Goal: Transaction & Acquisition: Purchase product/service

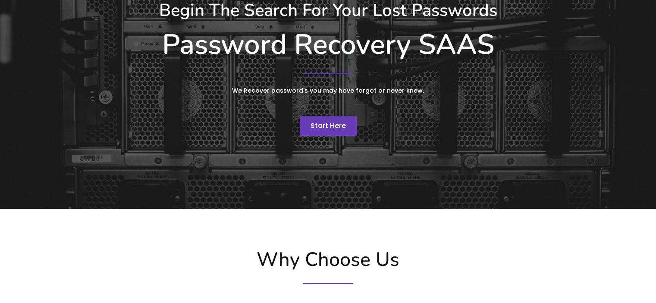
scroll to position [129, 0]
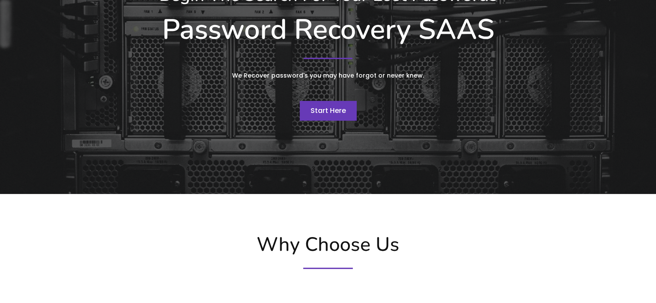
click at [346, 116] on link "Start Here" at bounding box center [328, 111] width 57 height 20
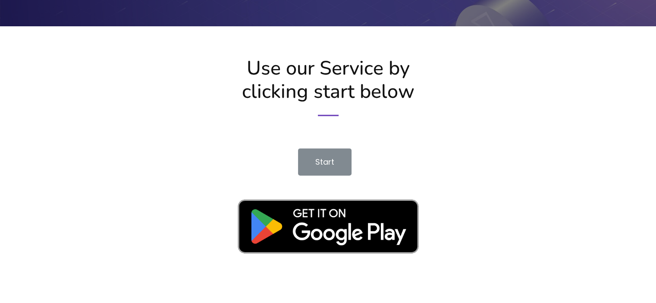
scroll to position [1423, 0]
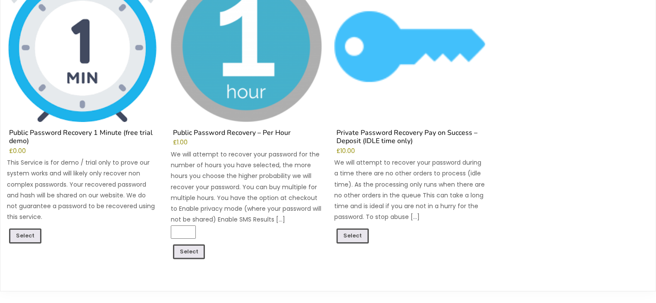
scroll to position [173, 0]
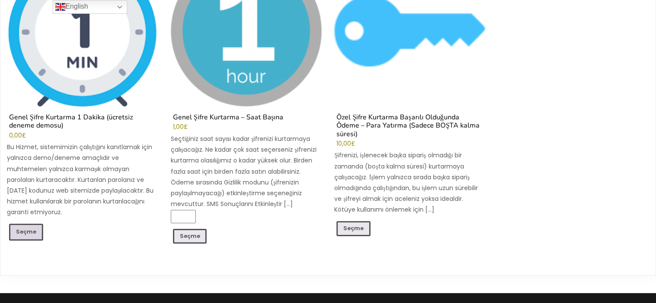
click at [31, 230] on font "Seçme" at bounding box center [26, 231] width 20 height 7
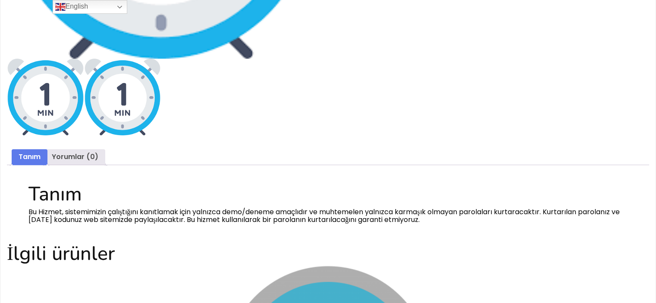
scroll to position [302, 0]
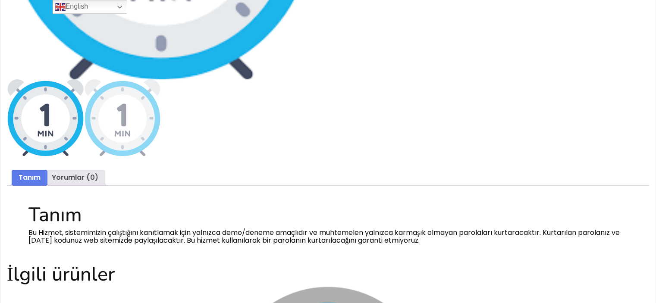
click at [55, 126] on img at bounding box center [45, 117] width 77 height 77
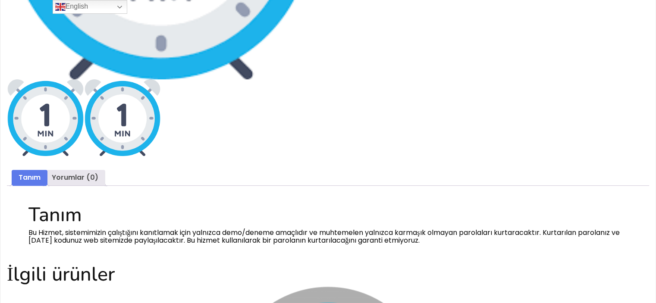
click at [122, 132] on img at bounding box center [122, 117] width 77 height 77
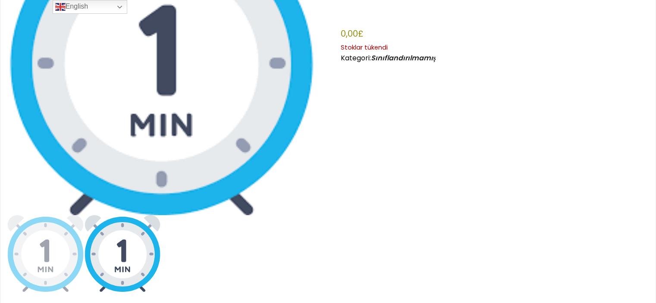
scroll to position [129, 0]
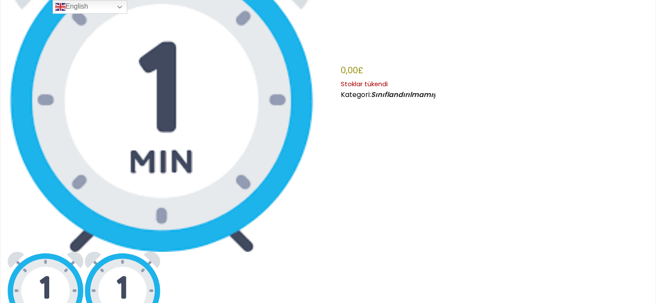
click at [48, 254] on img at bounding box center [45, 290] width 77 height 77
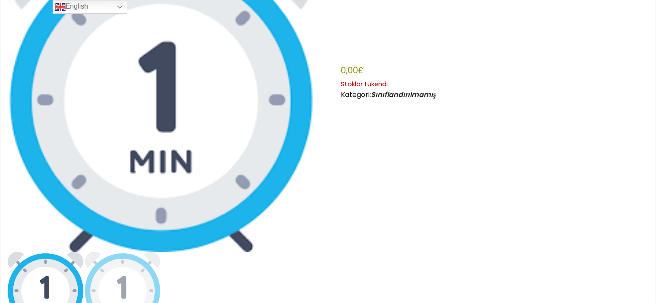
click at [246, 131] on img at bounding box center [161, 97] width 308 height 308
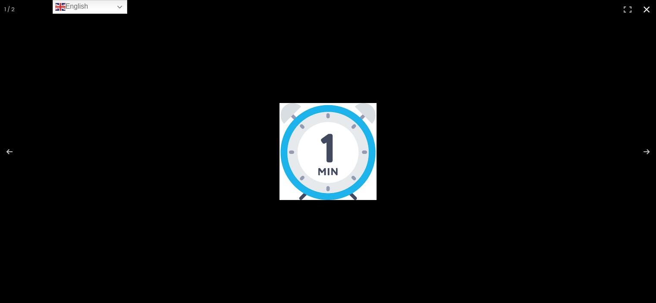
click at [644, 6] on button "Kapat (Esc)" at bounding box center [646, 9] width 19 height 19
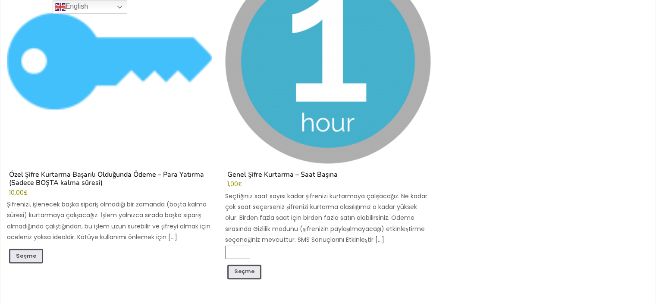
scroll to position [760, 0]
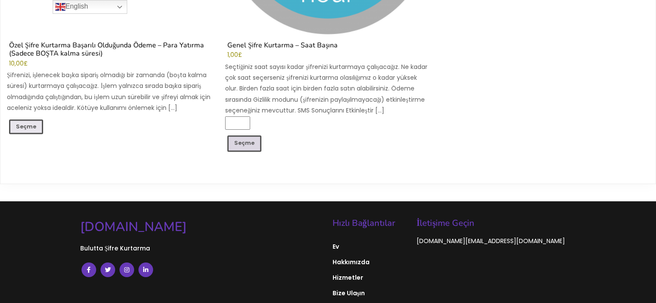
click at [247, 144] on font "Seçme" at bounding box center [244, 142] width 20 height 7
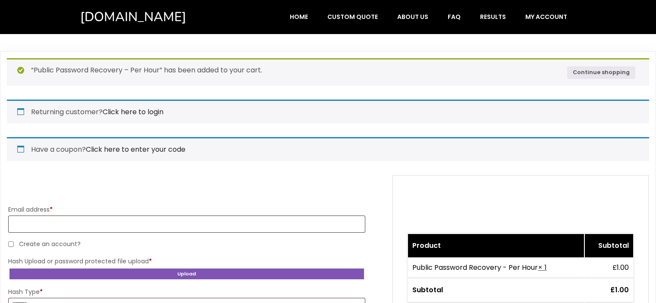
select select "*******"
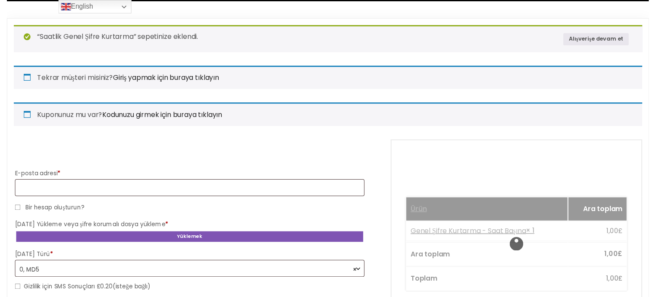
scroll to position [86, 0]
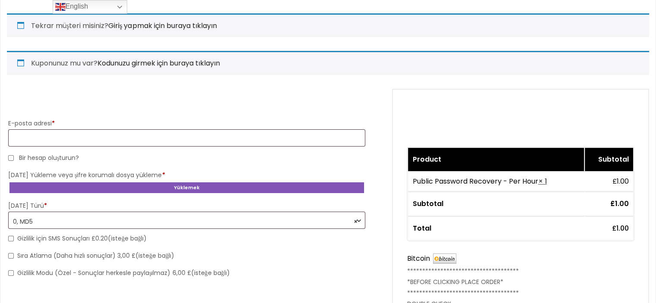
click at [359, 220] on b "Çıkış yapmak" at bounding box center [358, 220] width 7 height 7
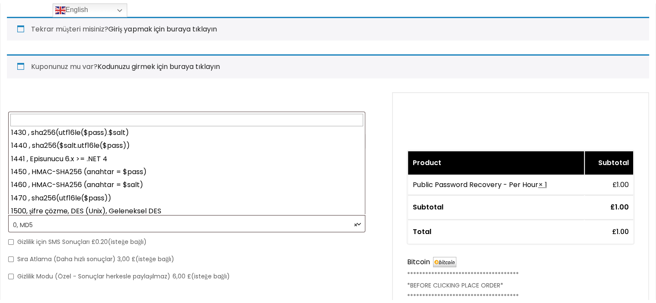
scroll to position [647, 0]
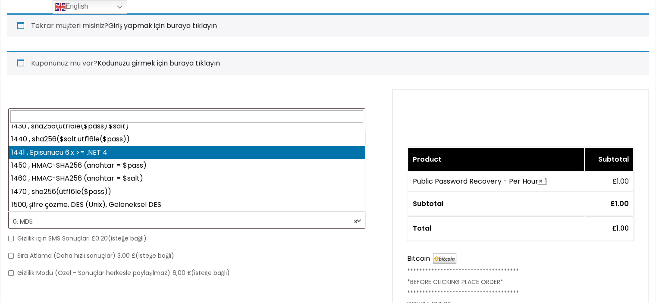
click at [386, 74] on div "Kuponunuz mu var? Kodunuzu girmek için buraya tıklayın" at bounding box center [328, 63] width 642 height 24
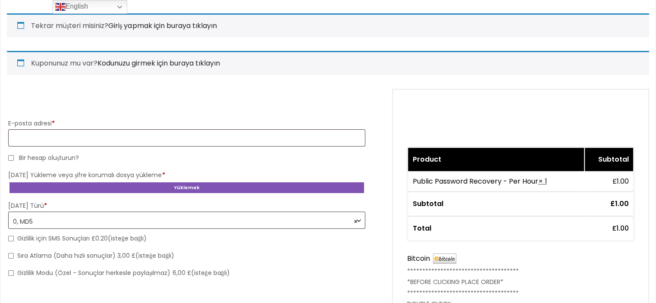
scroll to position [0, 0]
